Goal: Leave review/rating: Share an evaluation or opinion about a product, service, or content

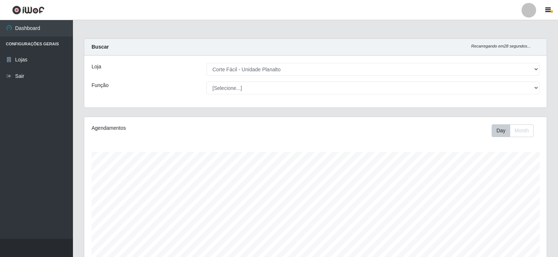
select select "202"
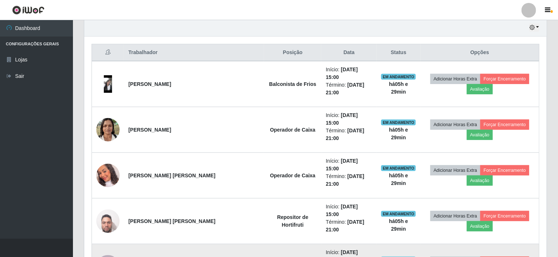
scroll to position [151, 463]
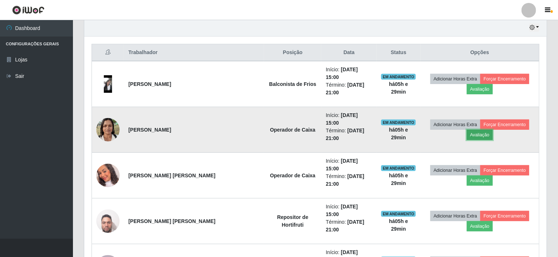
click at [493, 130] on button "Avaliação" at bounding box center [480, 135] width 26 height 10
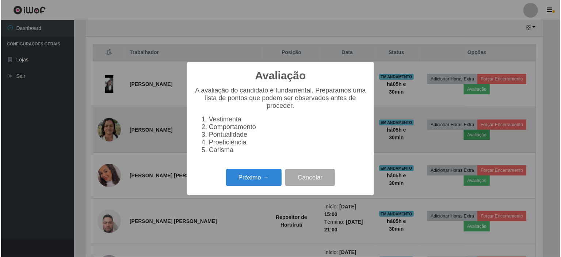
scroll to position [151, 460]
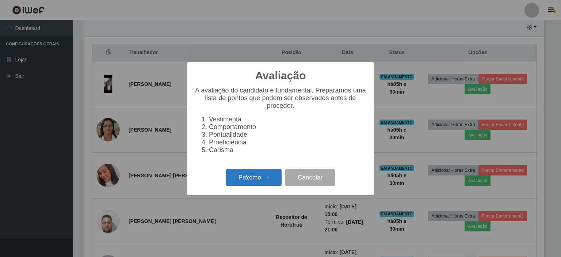
click at [261, 185] on button "Próximo →" at bounding box center [253, 177] width 55 height 17
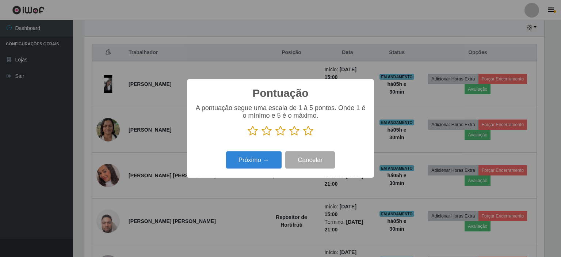
scroll to position [364784, 364476]
click at [312, 132] on icon at bounding box center [308, 130] width 10 height 11
click at [303, 136] on input "radio" at bounding box center [303, 136] width 0 height 0
click at [264, 161] on button "Próximo →" at bounding box center [253, 159] width 55 height 17
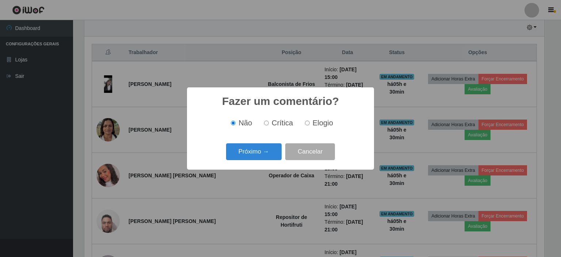
click at [312, 124] on span "Elogio" at bounding box center [322, 123] width 20 height 8
click at [309, 124] on input "Elogio" at bounding box center [307, 122] width 5 height 5
radio input "true"
click at [268, 151] on button "Próximo →" at bounding box center [253, 151] width 55 height 17
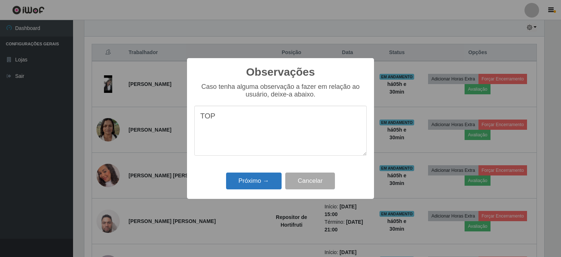
type textarea "TOP"
click at [261, 183] on button "Próximo →" at bounding box center [253, 180] width 55 height 17
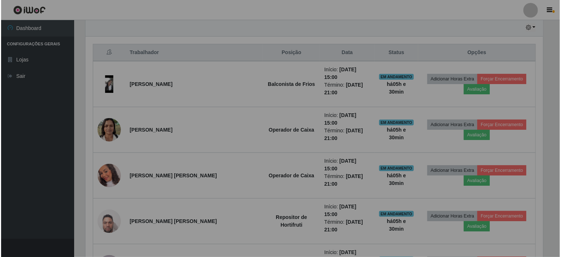
scroll to position [151, 463]
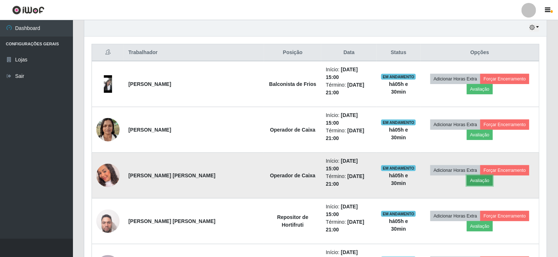
click at [493, 175] on button "Avaliação" at bounding box center [480, 180] width 26 height 10
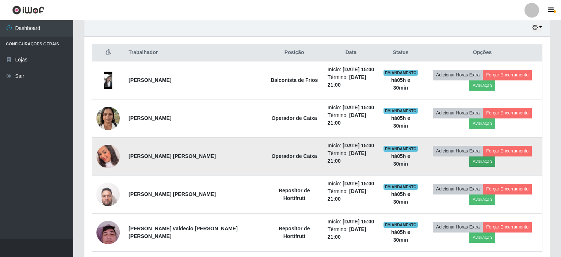
scroll to position [151, 460]
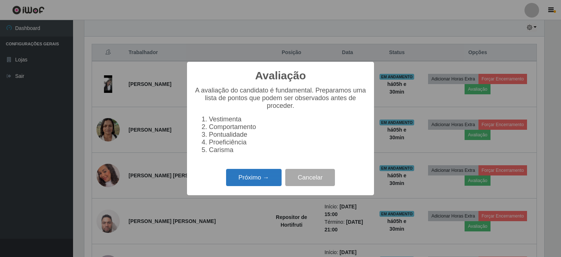
click at [253, 180] on button "Próximo →" at bounding box center [253, 177] width 55 height 17
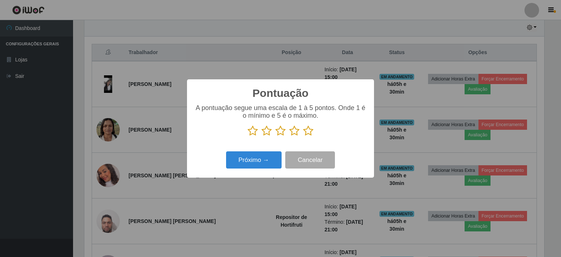
scroll to position [364784, 364476]
click at [305, 131] on icon at bounding box center [308, 130] width 10 height 11
click at [303, 136] on input "radio" at bounding box center [303, 136] width 0 height 0
click at [264, 158] on button "Próximo →" at bounding box center [253, 159] width 55 height 17
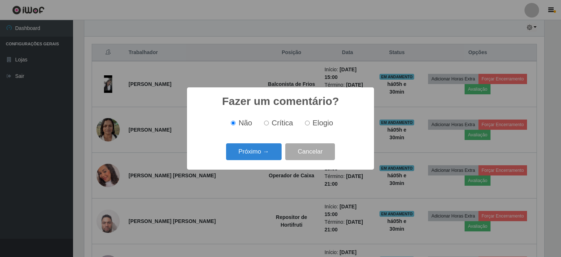
click at [309, 124] on label "Elogio" at bounding box center [317, 123] width 31 height 8
click at [309, 124] on input "Elogio" at bounding box center [307, 122] width 5 height 5
radio input "true"
click at [267, 152] on button "Próximo →" at bounding box center [253, 151] width 55 height 17
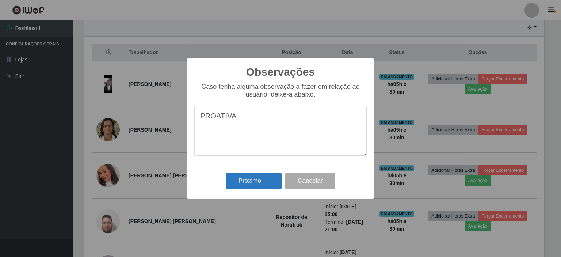
type textarea "PROATIVA"
click at [260, 184] on button "Próximo →" at bounding box center [253, 180] width 55 height 17
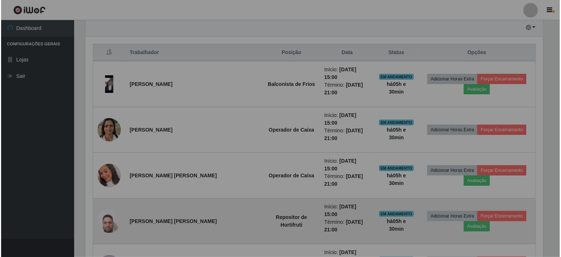
scroll to position [151, 463]
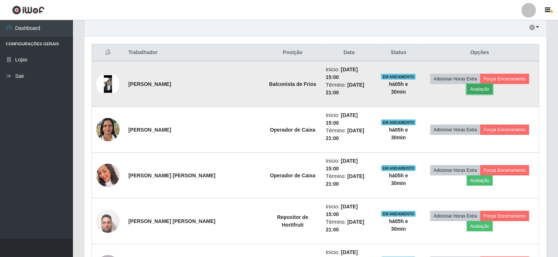
click at [493, 84] on button "Avaliação" at bounding box center [480, 89] width 26 height 10
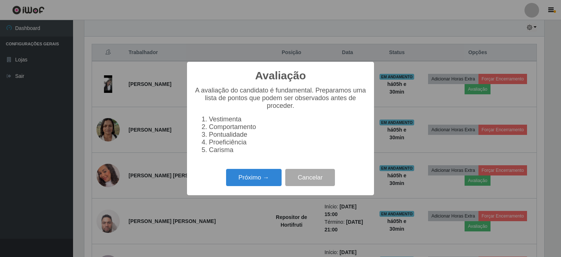
scroll to position [151, 460]
click at [257, 185] on button "Próximo →" at bounding box center [253, 177] width 55 height 17
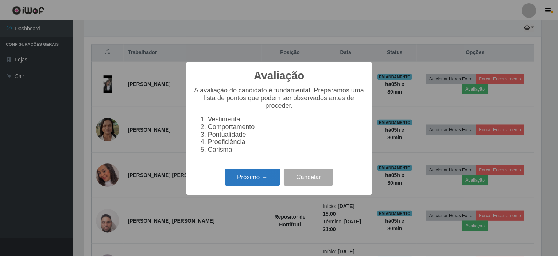
scroll to position [364784, 364476]
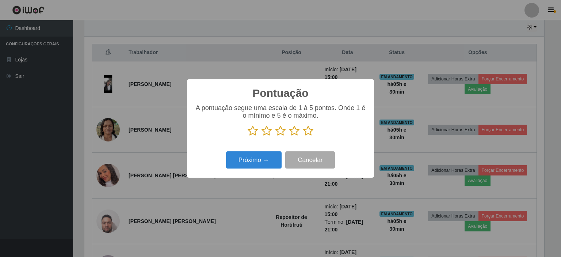
click at [308, 131] on icon at bounding box center [308, 130] width 10 height 11
click at [303, 136] on input "radio" at bounding box center [303, 136] width 0 height 0
click at [298, 159] on button "Cancelar" at bounding box center [310, 159] width 50 height 17
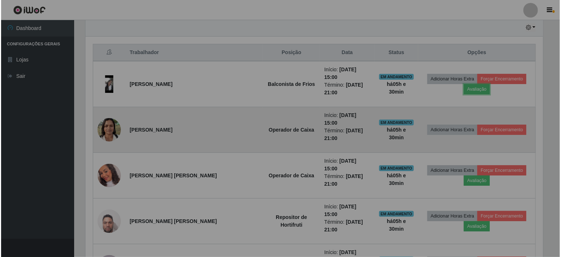
scroll to position [151, 463]
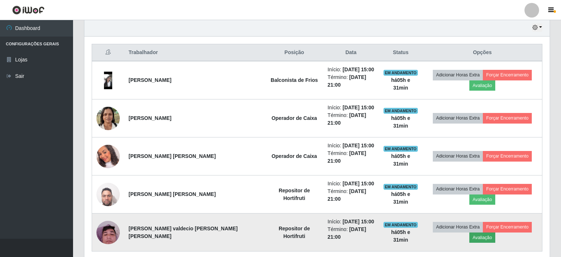
scroll to position [151, 460]
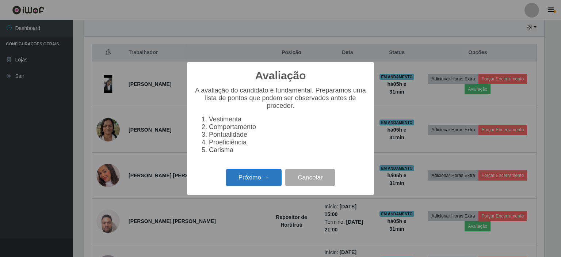
click at [260, 180] on button "Próximo →" at bounding box center [253, 177] width 55 height 17
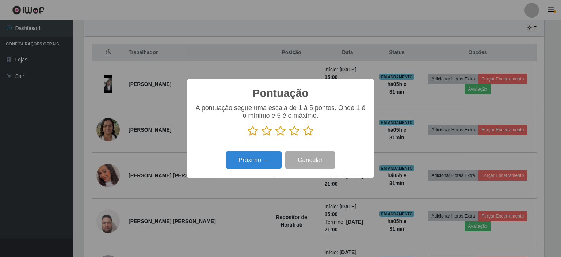
scroll to position [364784, 364476]
click at [280, 131] on icon at bounding box center [280, 130] width 10 height 11
click at [275, 136] on input "radio" at bounding box center [275, 136] width 0 height 0
click at [294, 132] on icon at bounding box center [294, 130] width 10 height 11
click at [289, 136] on input "radio" at bounding box center [289, 136] width 0 height 0
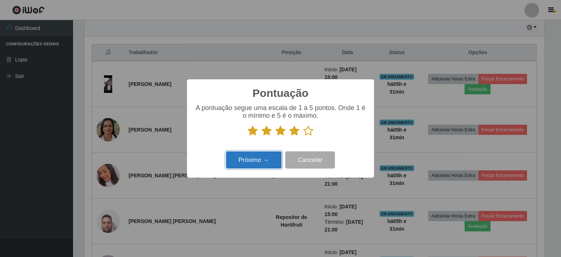
click at [257, 161] on button "Próximo →" at bounding box center [253, 159] width 55 height 17
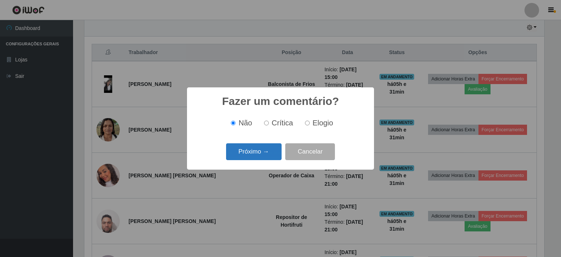
click at [263, 151] on button "Próximo →" at bounding box center [253, 151] width 55 height 17
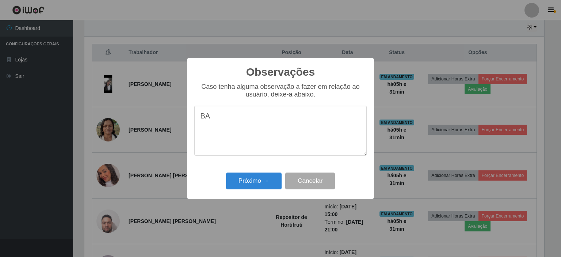
type textarea "B"
type textarea "SEM ATITUDE"
click at [261, 183] on button "Próximo →" at bounding box center [253, 180] width 55 height 17
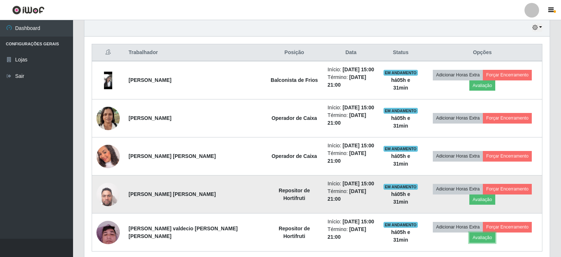
scroll to position [151, 463]
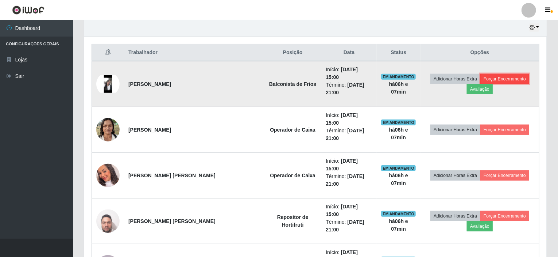
click at [486, 77] on button "Forçar Encerramento" at bounding box center [505, 79] width 49 height 10
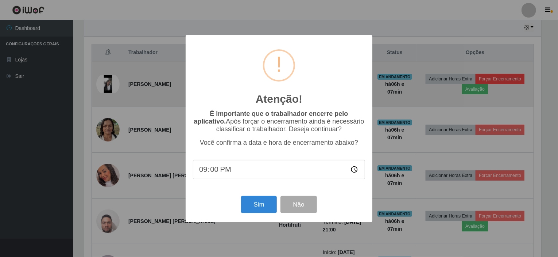
scroll to position [151, 460]
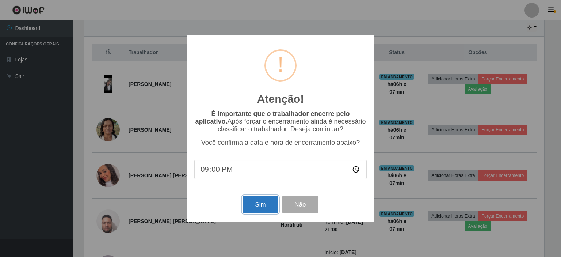
click at [255, 204] on button "Sim" at bounding box center [259, 204] width 35 height 17
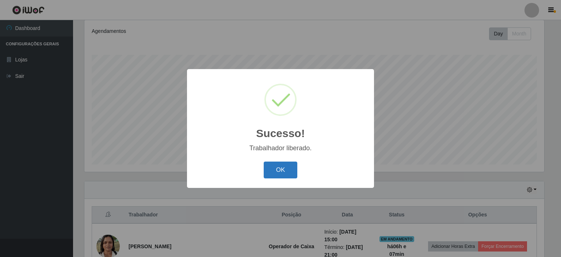
click at [276, 175] on button "OK" at bounding box center [280, 169] width 34 height 17
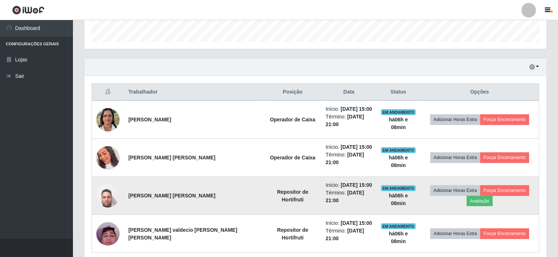
scroll to position [226, 0]
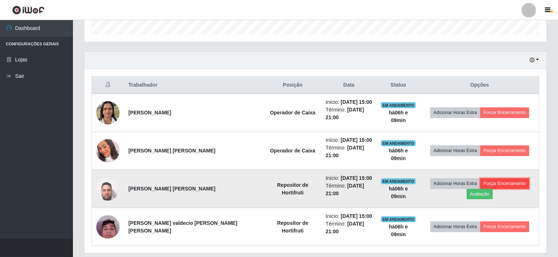
click at [486, 178] on button "Forçar Encerramento" at bounding box center [505, 183] width 49 height 10
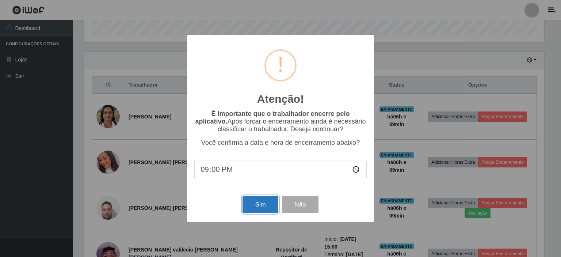
click at [270, 206] on button "Sim" at bounding box center [259, 204] width 35 height 17
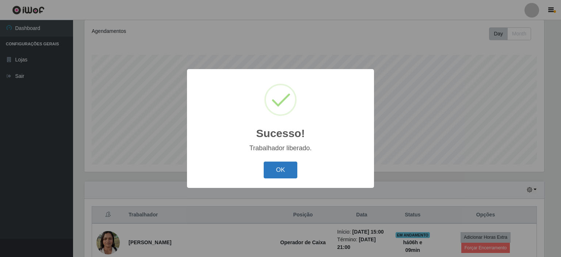
click at [277, 169] on button "OK" at bounding box center [280, 169] width 34 height 17
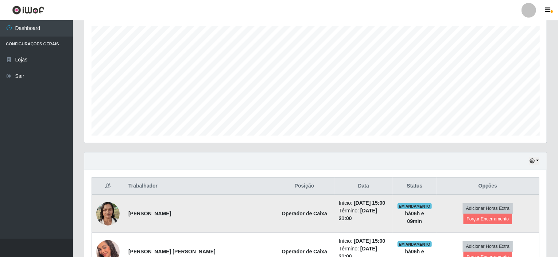
scroll to position [170, 0]
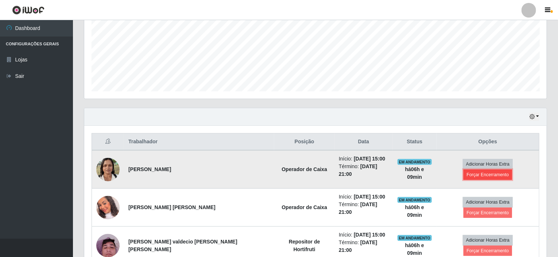
click at [503, 169] on button "Forçar Encerramento" at bounding box center [488, 174] width 49 height 10
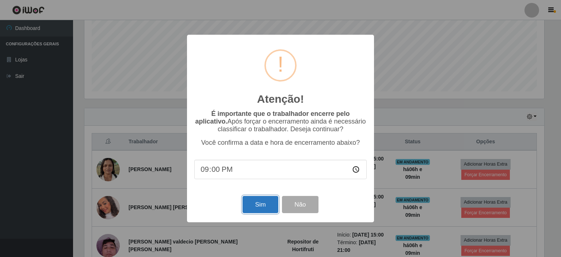
click at [267, 205] on button "Sim" at bounding box center [259, 204] width 35 height 17
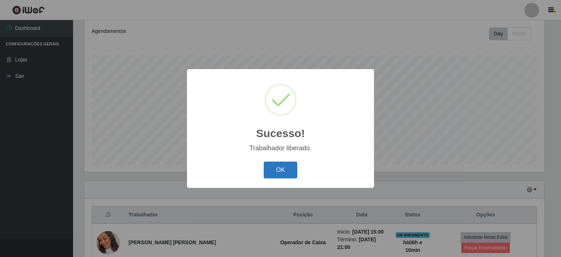
click at [279, 177] on button "OK" at bounding box center [280, 169] width 34 height 17
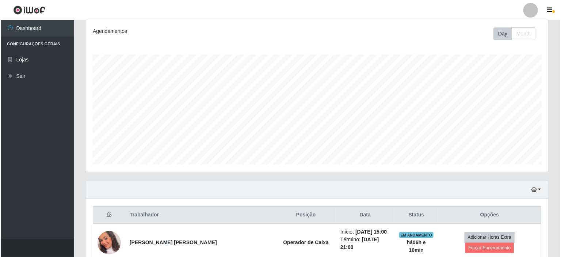
scroll to position [162, 0]
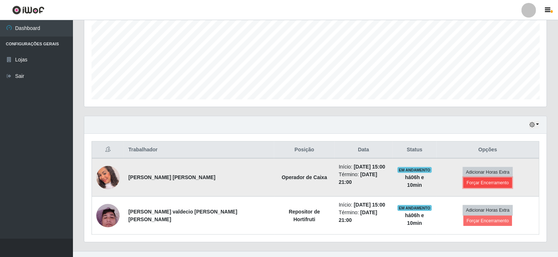
click at [513, 177] on button "Forçar Encerramento" at bounding box center [488, 182] width 49 height 10
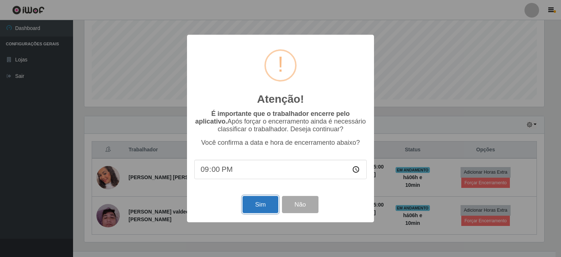
click at [256, 207] on button "Sim" at bounding box center [259, 204] width 35 height 17
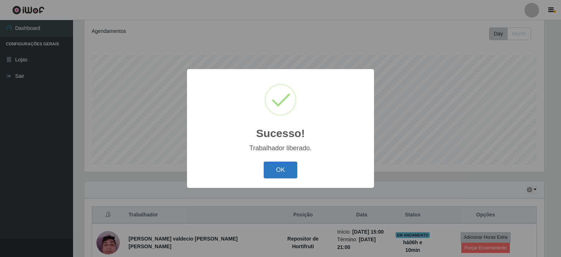
click at [281, 169] on button "OK" at bounding box center [280, 169] width 34 height 17
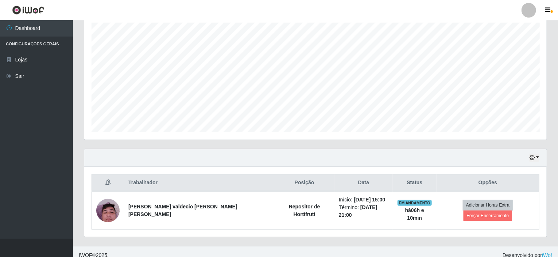
scroll to position [129, 0]
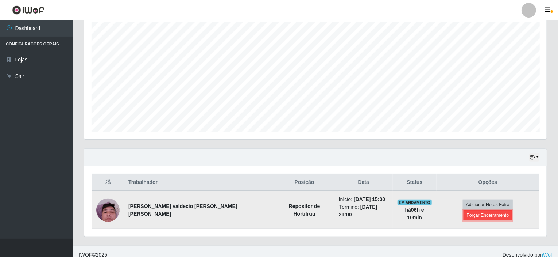
click at [501, 210] on button "Forçar Encerramento" at bounding box center [488, 215] width 49 height 10
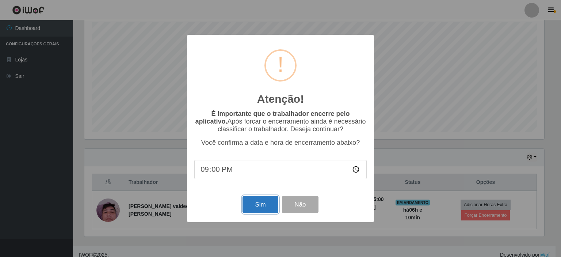
click at [252, 205] on button "Sim" at bounding box center [259, 204] width 35 height 17
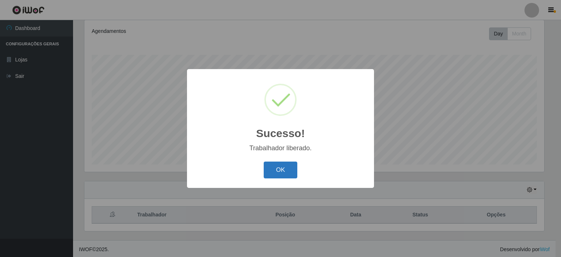
click at [280, 169] on button "OK" at bounding box center [280, 169] width 34 height 17
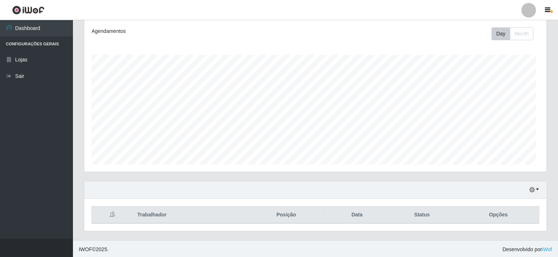
scroll to position [151, 463]
